Goal: Information Seeking & Learning: Check status

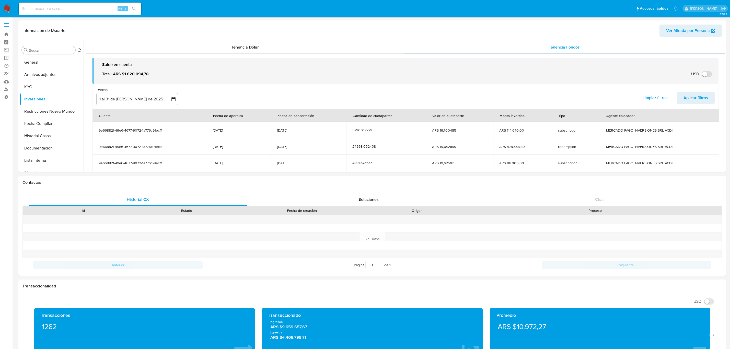
select select "10"
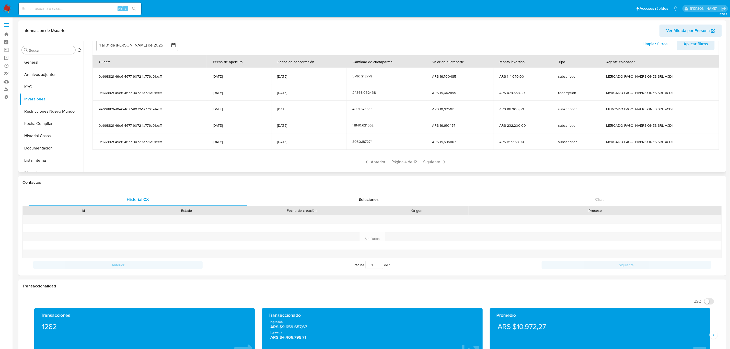
scroll to position [62, 0]
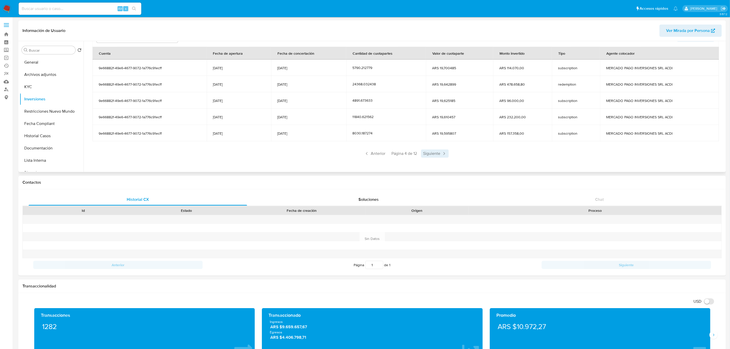
click at [435, 154] on span "Siguiente" at bounding box center [435, 154] width 28 height 8
click at [379, 155] on span "Anterior" at bounding box center [375, 154] width 25 height 8
click at [436, 155] on span "Siguiente" at bounding box center [435, 154] width 28 height 8
click at [370, 155] on span "Anterior" at bounding box center [375, 154] width 25 height 8
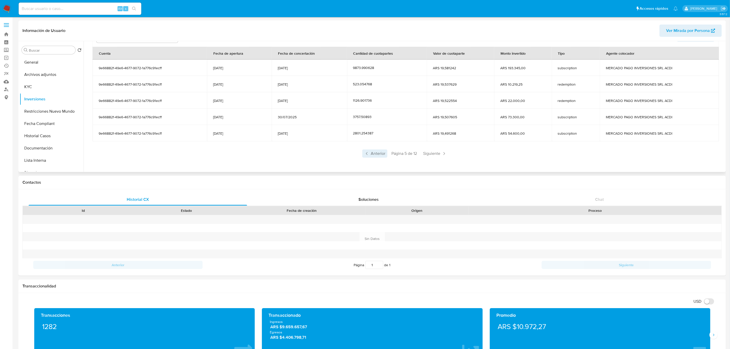
click at [370, 153] on span "Anterior" at bounding box center [375, 154] width 25 height 8
click at [367, 157] on span "Anterior" at bounding box center [375, 154] width 25 height 8
click at [366, 153] on icon at bounding box center [367, 153] width 2 height 3
click at [443, 152] on icon at bounding box center [444, 153] width 5 height 5
click at [365, 153] on icon at bounding box center [367, 153] width 5 height 5
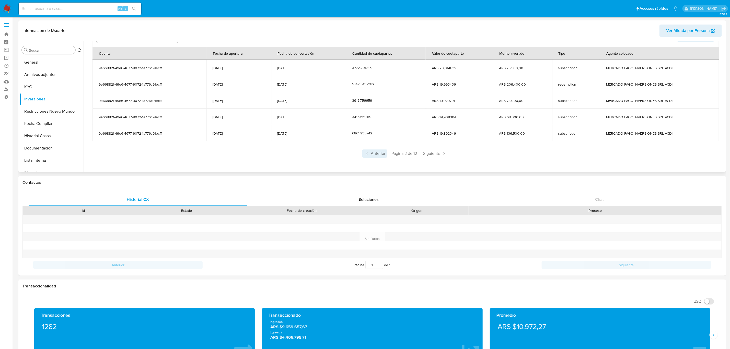
click at [377, 153] on span "Anterior" at bounding box center [375, 154] width 25 height 8
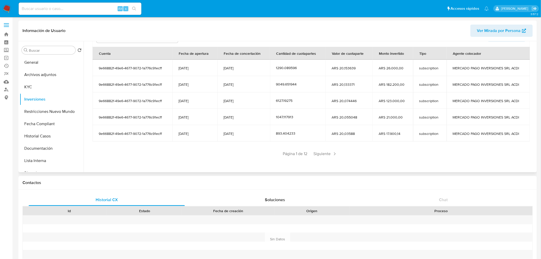
click at [73, 8] on input at bounding box center [80, 8] width 123 height 7
paste input "457761714"
type input "457761714"
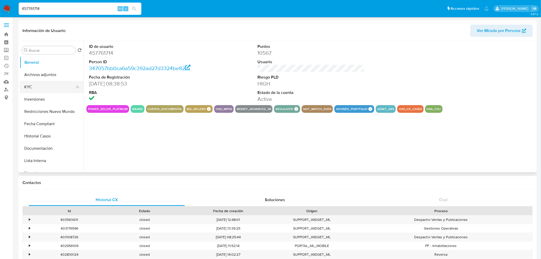
click at [44, 88] on button "KYC" at bounding box center [50, 87] width 60 height 12
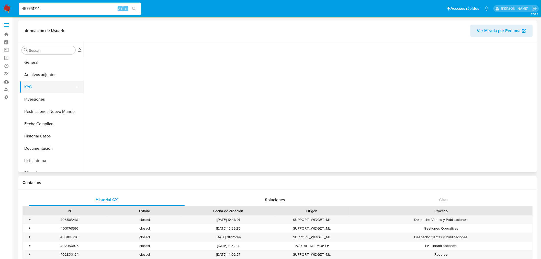
select select "10"
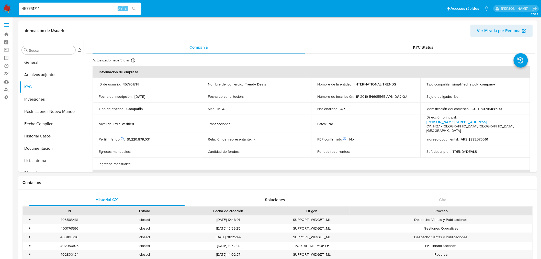
click at [49, 10] on input "457761714" at bounding box center [80, 8] width 123 height 7
paste input "96096975"
type input "496096975"
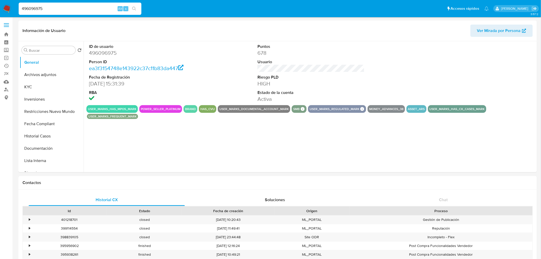
select select "10"
click at [40, 85] on button "KYC" at bounding box center [50, 87] width 60 height 12
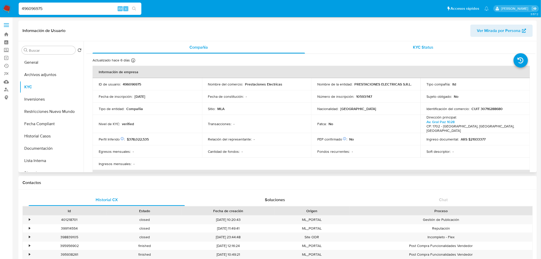
click at [418, 43] on div "KYC Status" at bounding box center [423, 47] width 212 height 12
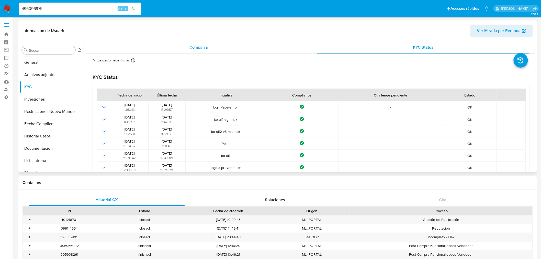
drag, startPoint x: 207, startPoint y: 48, endPoint x: 269, endPoint y: 53, distance: 61.6
click at [207, 48] on span "Compañía" at bounding box center [198, 47] width 19 height 6
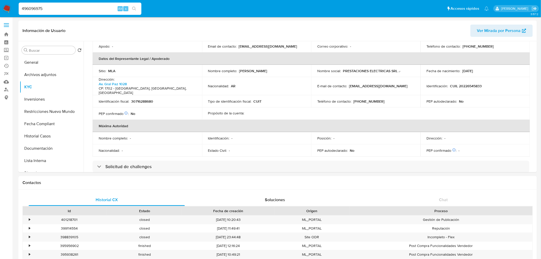
scroll to position [227, 0]
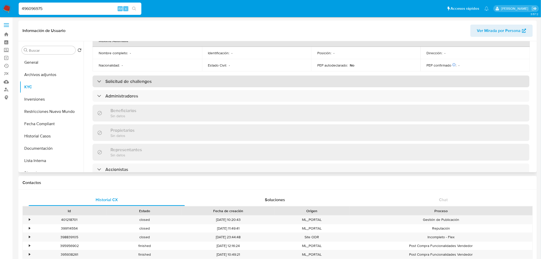
click at [170, 75] on div "Solicitud de challenges" at bounding box center [311, 81] width 437 height 12
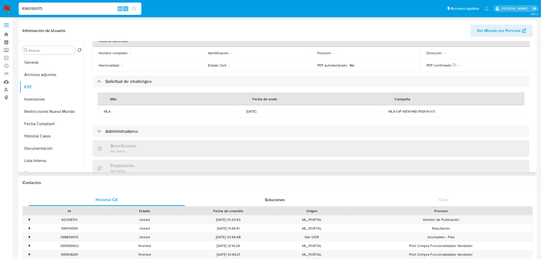
click at [427, 109] on div "MLA-UIF-NEW-MID-RISK-PJ-V3" at bounding box center [454, 111] width 130 height 5
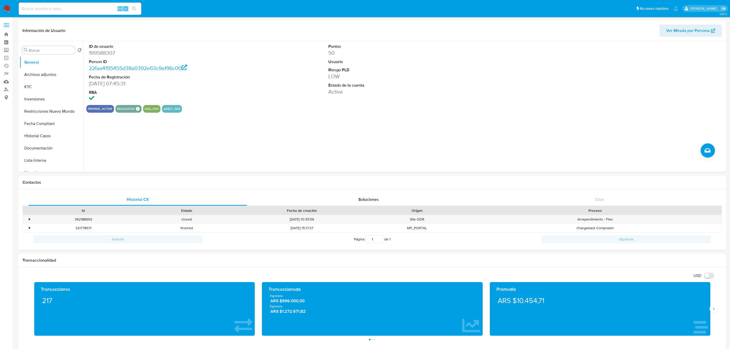
select select "10"
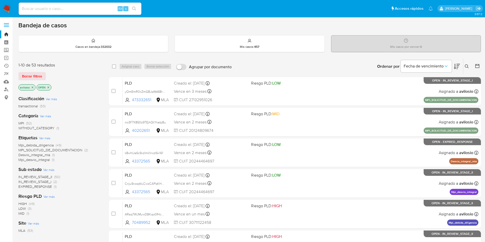
click at [75, 10] on input at bounding box center [80, 8] width 123 height 7
paste input "1690059543"
type input "1690059543"
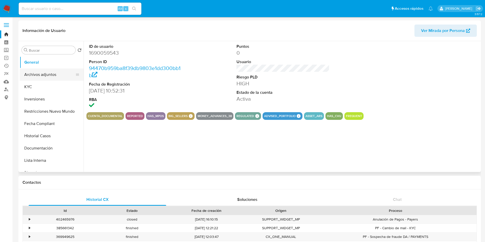
select select "10"
click at [44, 85] on button "KYC" at bounding box center [50, 87] width 60 height 12
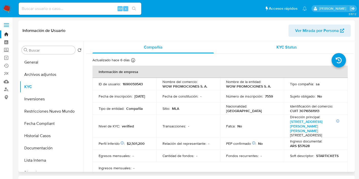
click at [281, 46] on span "KYC Status" at bounding box center [287, 47] width 20 height 6
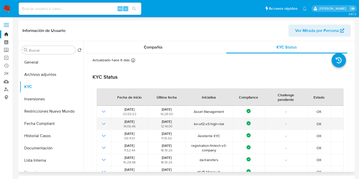
click at [216, 126] on span "ko-uif2-v3-high-risk" at bounding box center [209, 124] width 44 height 5
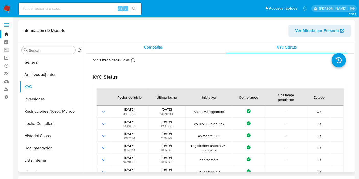
click at [144, 42] on div "Compañía" at bounding box center [153, 47] width 121 height 12
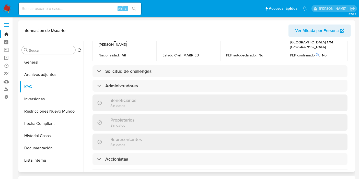
scroll to position [227, 0]
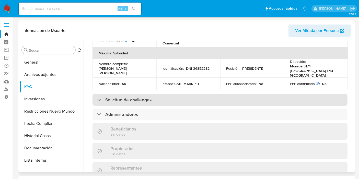
click at [156, 94] on div "Solicitud de challenges" at bounding box center [220, 100] width 255 height 12
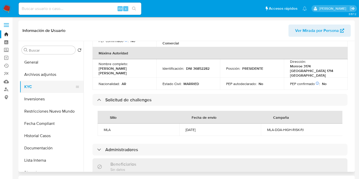
click at [28, 86] on button "KYC" at bounding box center [50, 87] width 60 height 12
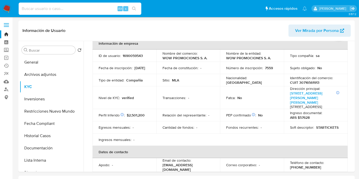
click at [58, 11] on input at bounding box center [80, 8] width 123 height 7
paste input "1690059543"
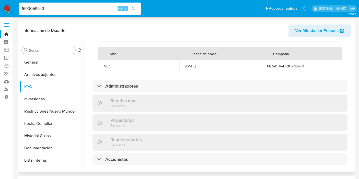
scroll to position [256, 0]
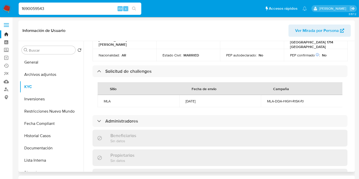
click at [282, 99] on div "MLA-DDA-HIGH-RISK-PJ" at bounding box center [302, 101] width 70 height 5
click at [288, 99] on div "MLA-DDA-HIGH-RISK-PJ" at bounding box center [302, 101] width 70 height 5
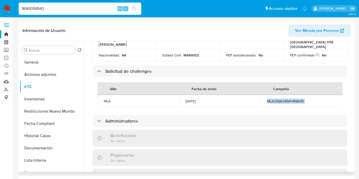
click at [288, 99] on div "MLA-DDA-HIGH-RISK-PJ" at bounding box center [302, 101] width 70 height 5
click at [200, 99] on div "10/02/2025" at bounding box center [221, 101] width 70 height 5
copy div "10/02/2025"
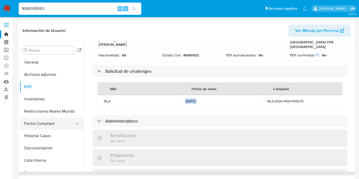
click at [41, 120] on button "Fecha Compliant" at bounding box center [50, 124] width 60 height 12
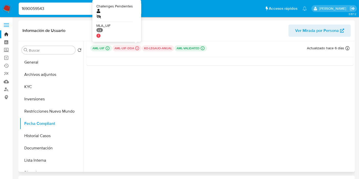
click at [136, 49] on icon at bounding box center [137, 48] width 5 height 5
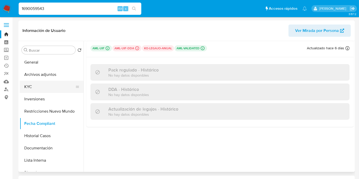
click at [41, 85] on button "KYC" at bounding box center [50, 87] width 60 height 12
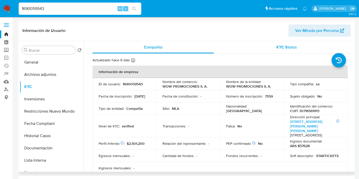
click at [284, 50] on span "KYC Status" at bounding box center [287, 47] width 20 height 6
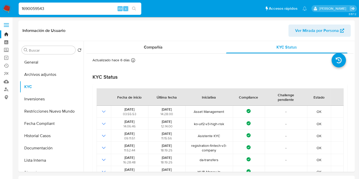
click at [59, 7] on input "1690059543" at bounding box center [80, 8] width 123 height 7
paste input "457761714"
type input "457761714"
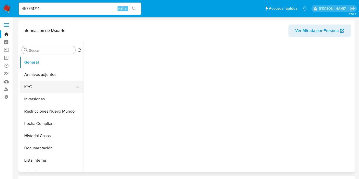
click at [31, 89] on button "KYC" at bounding box center [50, 87] width 60 height 12
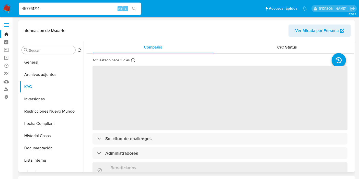
select select "10"
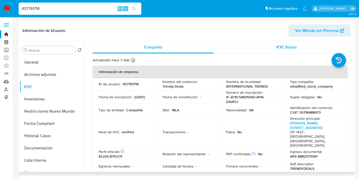
click at [275, 51] on div "KYC Status" at bounding box center [286, 47] width 121 height 12
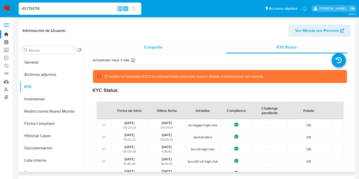
click at [151, 42] on div "Compañía" at bounding box center [153, 47] width 121 height 12
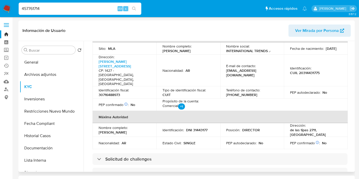
scroll to position [199, 0]
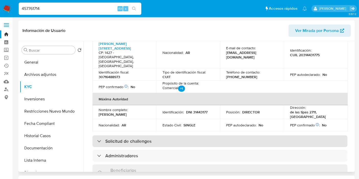
click at [161, 136] on div "Solicitud de challenges" at bounding box center [220, 142] width 255 height 12
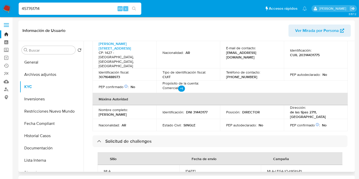
click at [202, 165] on td "02/09/2024" at bounding box center [220, 171] width 82 height 12
click at [285, 169] on div "MLA-LEGAJO-HIGH-PJ" at bounding box center [302, 171] width 70 height 5
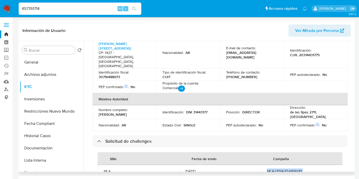
click at [284, 169] on div "MLA-LEGAJO-HIGH-PJ" at bounding box center [302, 171] width 70 height 5
click at [294, 169] on div "MLA-LEGAJO-HIGH-PJ" at bounding box center [302, 171] width 70 height 5
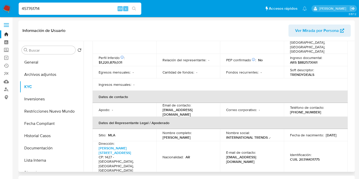
scroll to position [57, 0]
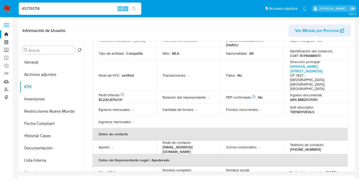
click at [66, 10] on input "457761714" at bounding box center [80, 8] width 123 height 7
paste input "25592169"
type input "425592169"
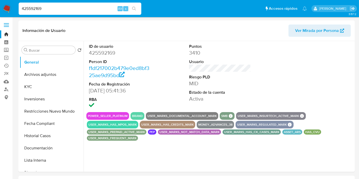
select select "10"
click at [50, 7] on input "425592169" at bounding box center [80, 8] width 123 height 7
click at [40, 83] on button "KYC" at bounding box center [50, 87] width 60 height 12
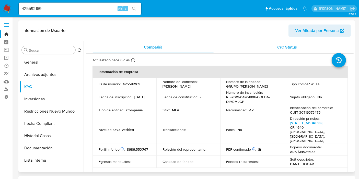
click at [279, 46] on span "KYC Status" at bounding box center [287, 47] width 20 height 6
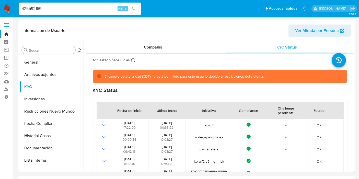
drag, startPoint x: 52, startPoint y: 8, endPoint x: 0, endPoint y: 10, distance: 52.2
click at [0, 10] on nav "Pausado Ver notificaciones 425592169 Alt s Accesos rápidos Presiona las siguien…" at bounding box center [179, 8] width 359 height 17
click at [138, 9] on button "search-icon" at bounding box center [134, 8] width 10 height 7
click at [76, 8] on input "425592169" at bounding box center [80, 8] width 123 height 7
click at [37, 89] on button "KYC" at bounding box center [50, 87] width 60 height 12
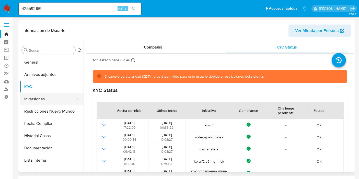
click at [36, 99] on button "Inversiones" at bounding box center [50, 99] width 60 height 12
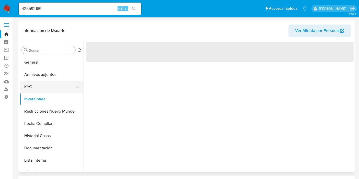
click at [34, 88] on button "KYC" at bounding box center [50, 87] width 60 height 12
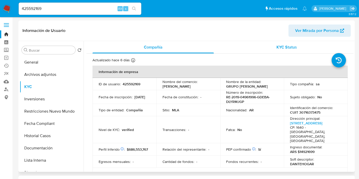
click at [289, 50] on span "KYC Status" at bounding box center [287, 47] width 20 height 6
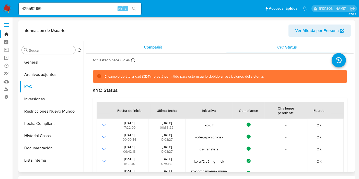
click at [141, 51] on div "Compañía" at bounding box center [153, 47] width 121 height 12
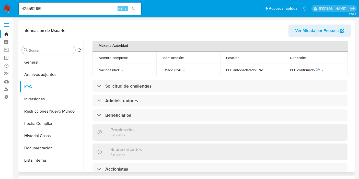
scroll to position [199, 0]
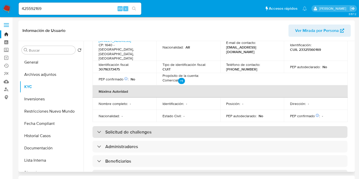
click at [139, 129] on h3 "Solicitud de challenges" at bounding box center [128, 132] width 46 height 6
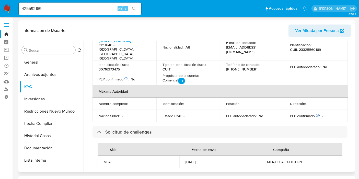
click at [295, 156] on td "MLA-LEGAJO-HIGH-PJ" at bounding box center [302, 162] width 82 height 12
click at [291, 160] on div "MLA-LEGAJO-HIGH-PJ" at bounding box center [302, 162] width 70 height 5
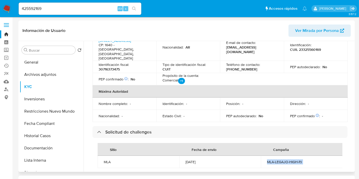
click at [291, 160] on div "MLA-LEGAJO-HIGH-PJ" at bounding box center [302, 162] width 70 height 5
click at [80, 11] on input "425592169" at bounding box center [80, 8] width 123 height 7
paste input "96096975"
type input "496096975"
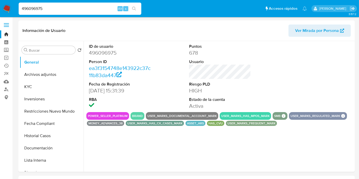
select select "10"
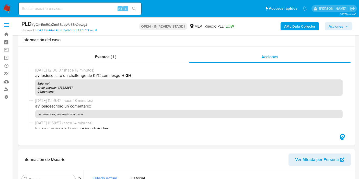
select select "10"
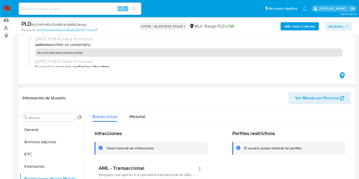
scroll to position [38, 0]
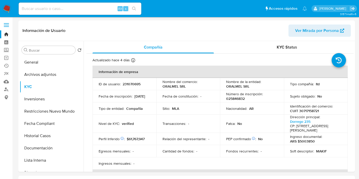
select select "10"
click at [67, 10] on input at bounding box center [80, 8] width 123 height 7
paste input "473332651"
type input "473332651"
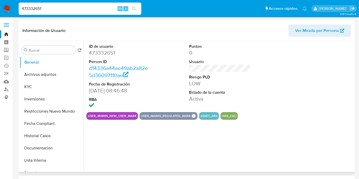
select select "10"
click at [31, 86] on button "KYC" at bounding box center [50, 87] width 60 height 12
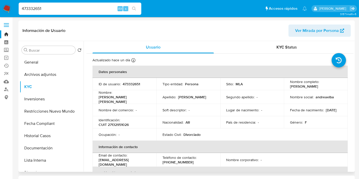
scroll to position [199, 0]
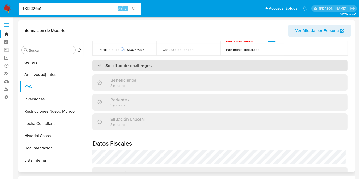
click at [142, 65] on h3 "Solicitud de challenges" at bounding box center [128, 66] width 46 height 6
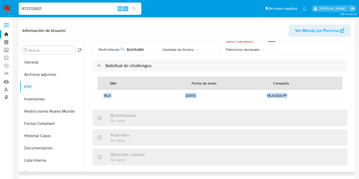
drag, startPoint x: 296, startPoint y: 91, endPoint x: 102, endPoint y: 95, distance: 194.1
click at [102, 95] on tr "MLA 02/09/2025 MLA-DDA-PF" at bounding box center [220, 95] width 245 height 12
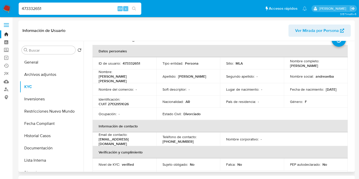
scroll to position [0, 0]
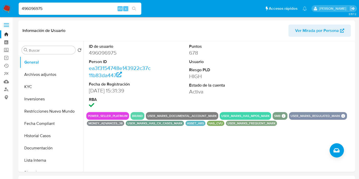
select select "10"
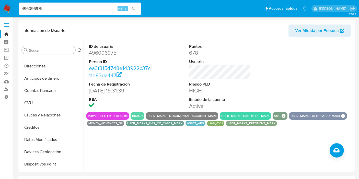
scroll to position [108, 0]
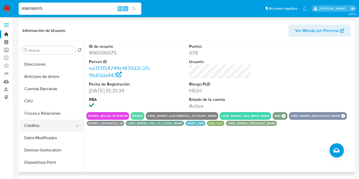
click at [30, 131] on button "Créditos" at bounding box center [50, 126] width 60 height 12
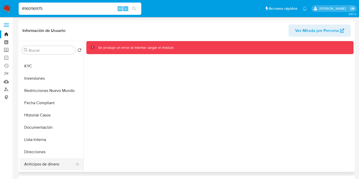
scroll to position [0, 0]
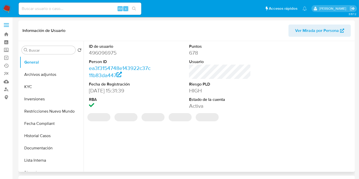
select select "10"
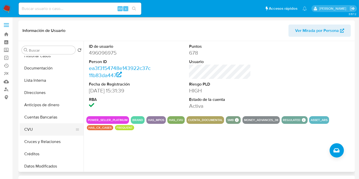
scroll to position [82, 0]
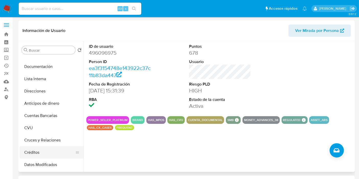
click at [34, 152] on button "Créditos" at bounding box center [50, 153] width 60 height 12
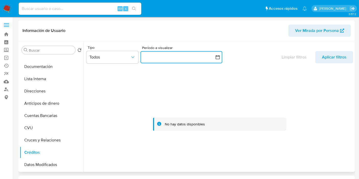
click at [172, 58] on button "button" at bounding box center [182, 57] width 82 height 12
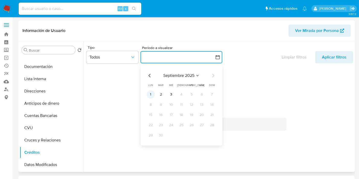
click at [149, 94] on button "1" at bounding box center [151, 95] width 8 height 8
click at [148, 74] on icon "Mes anterior" at bounding box center [150, 76] width 6 height 6
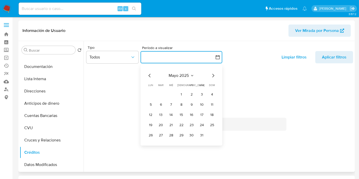
click at [148, 74] on icon "Mes anterior" at bounding box center [150, 76] width 6 height 6
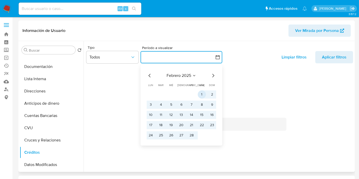
click at [205, 96] on button "1" at bounding box center [202, 95] width 8 height 8
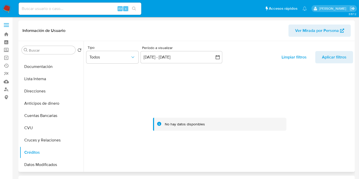
click at [334, 65] on div "Tipo Todos Período a visualizar inputDatePicker 1 feb 2025 - 1 sep 2025 1-02-20…" at bounding box center [219, 56] width 267 height 24
click at [334, 63] on div "Limpiar filtros Aplicar filtros" at bounding box center [314, 58] width 78 height 14
click at [335, 60] on span "Aplicar filtros" at bounding box center [334, 57] width 25 height 12
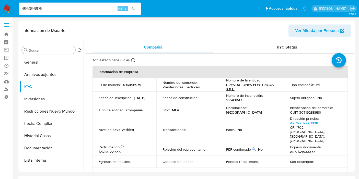
select select "10"
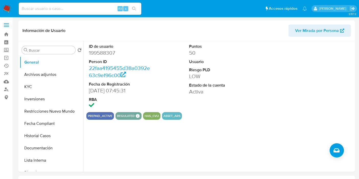
select select "10"
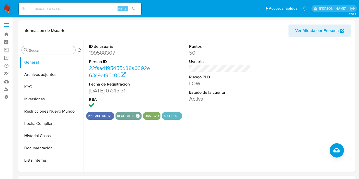
scroll to position [102, 0]
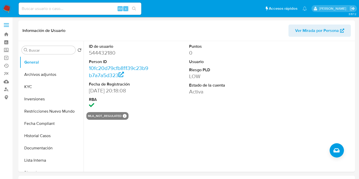
select select "10"
